Goal: Subscribe to service/newsletter

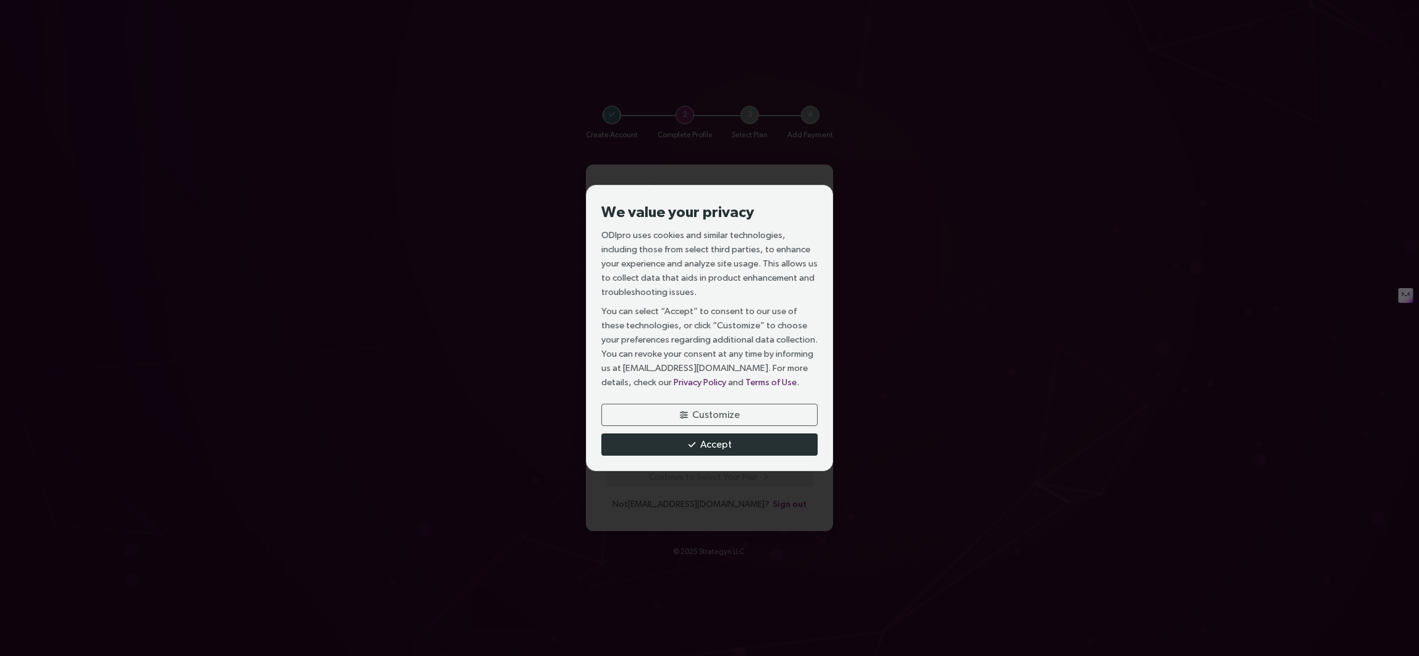
click at [720, 446] on span "Accept" at bounding box center [716, 443] width 32 height 15
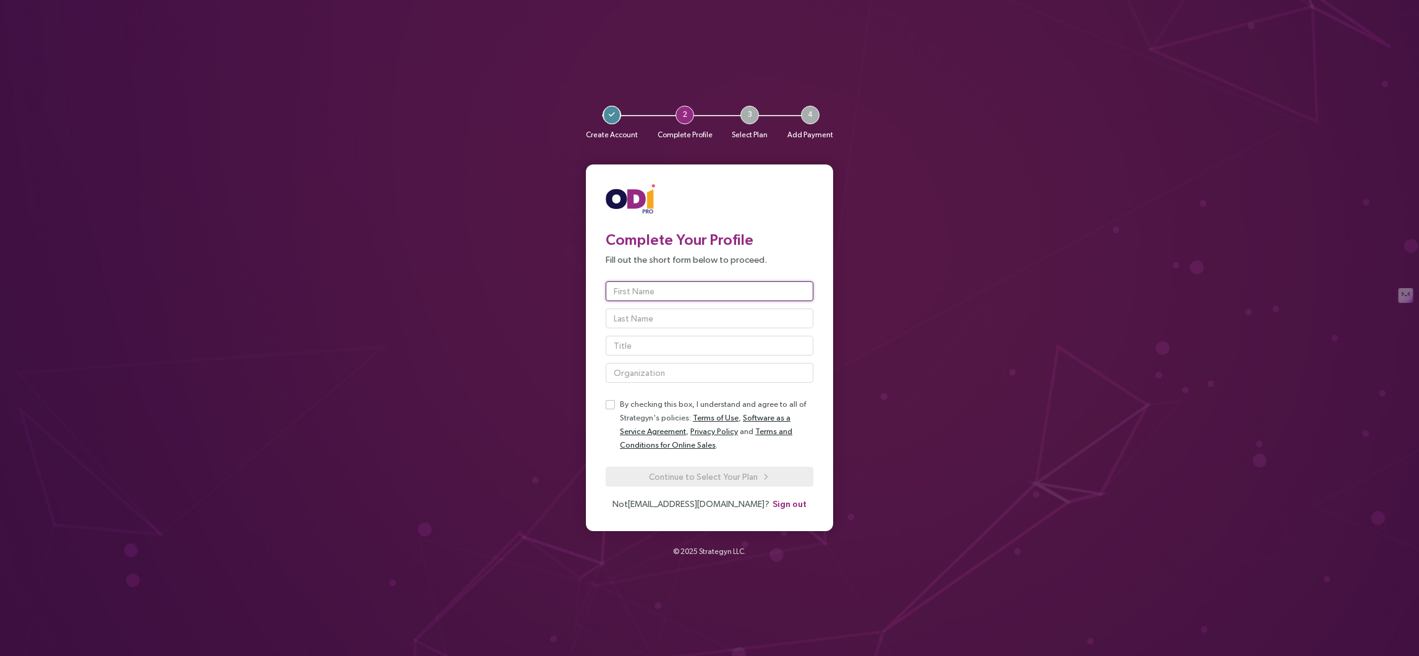
click at [650, 291] on input "text" at bounding box center [710, 291] width 208 height 20
type input "[PERSON_NAME]"
type input "Selma"
click at [638, 348] on input "text" at bounding box center [710, 346] width 208 height 20
type input "founder"
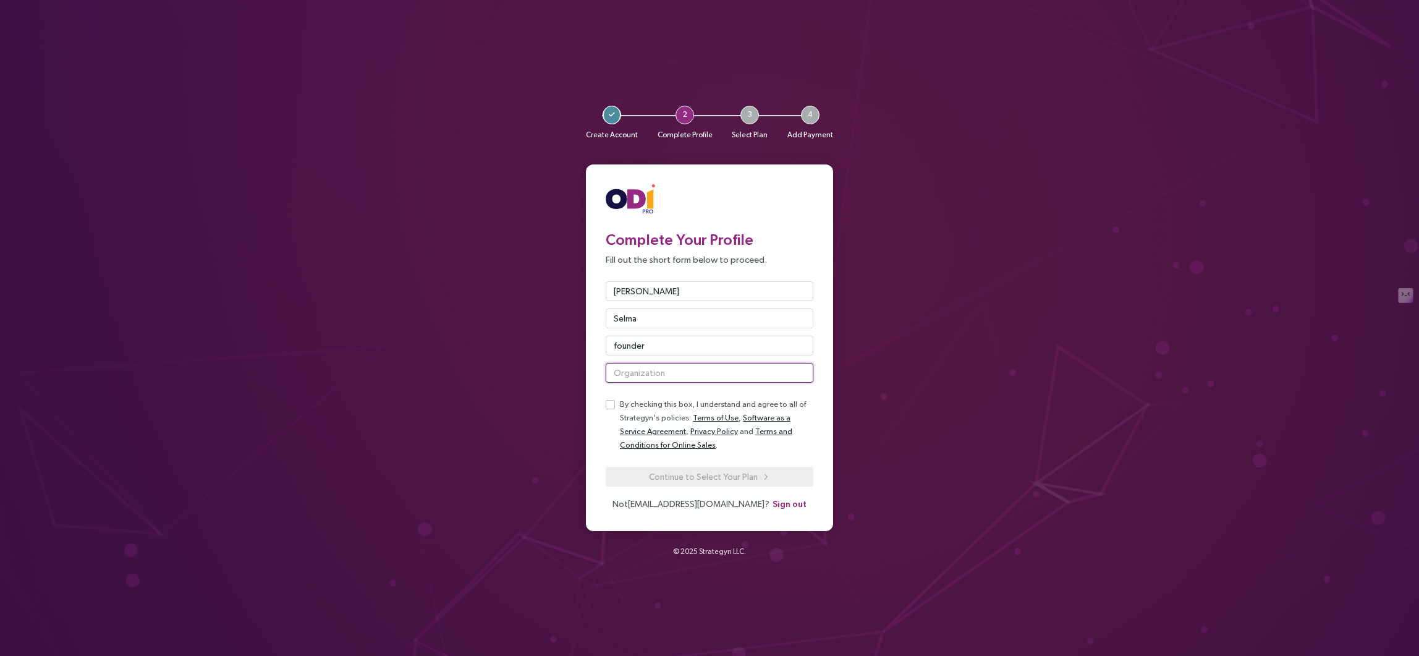
click at [657, 376] on input "text" at bounding box center [710, 373] width 208 height 20
type input "Plexus Avant"
click at [732, 478] on span "Continue to Select Your Plan" at bounding box center [703, 477] width 109 height 14
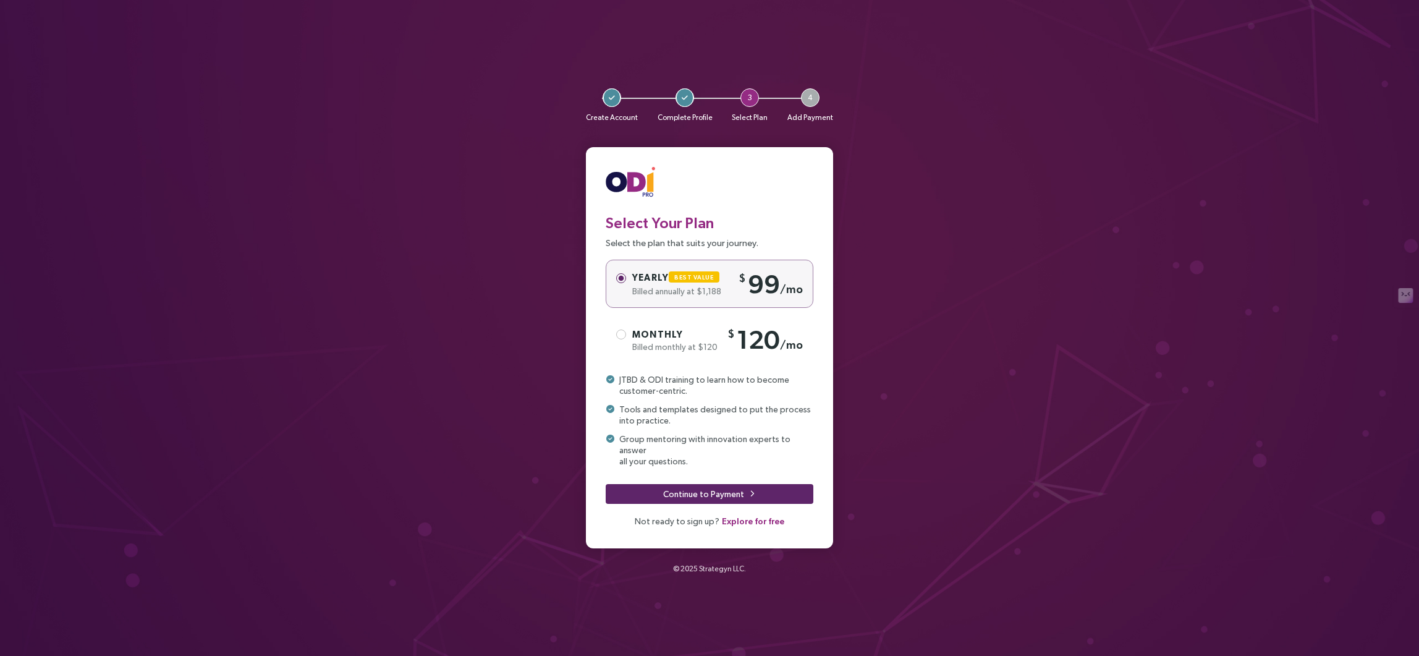
click at [639, 339] on span "Monthly" at bounding box center [657, 334] width 51 height 11
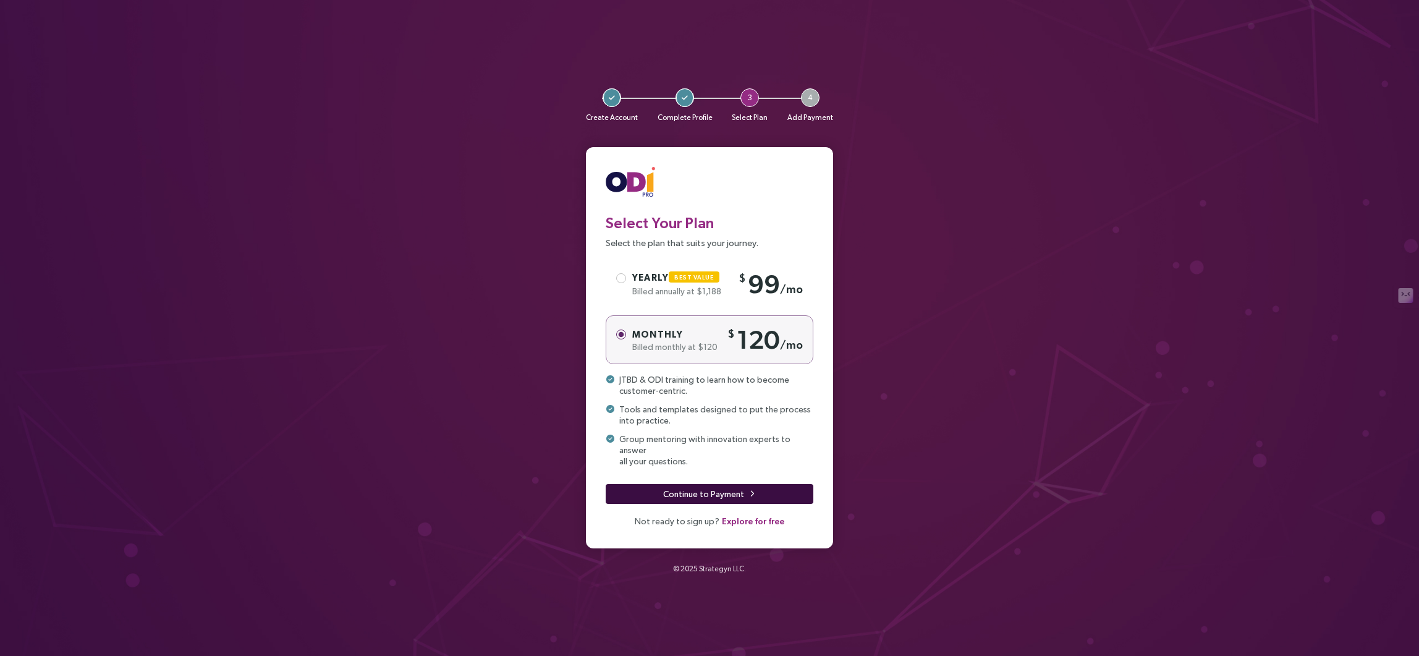
click at [712, 490] on span "Continue to Payment" at bounding box center [703, 494] width 81 height 14
